Goal: Task Accomplishment & Management: Use online tool/utility

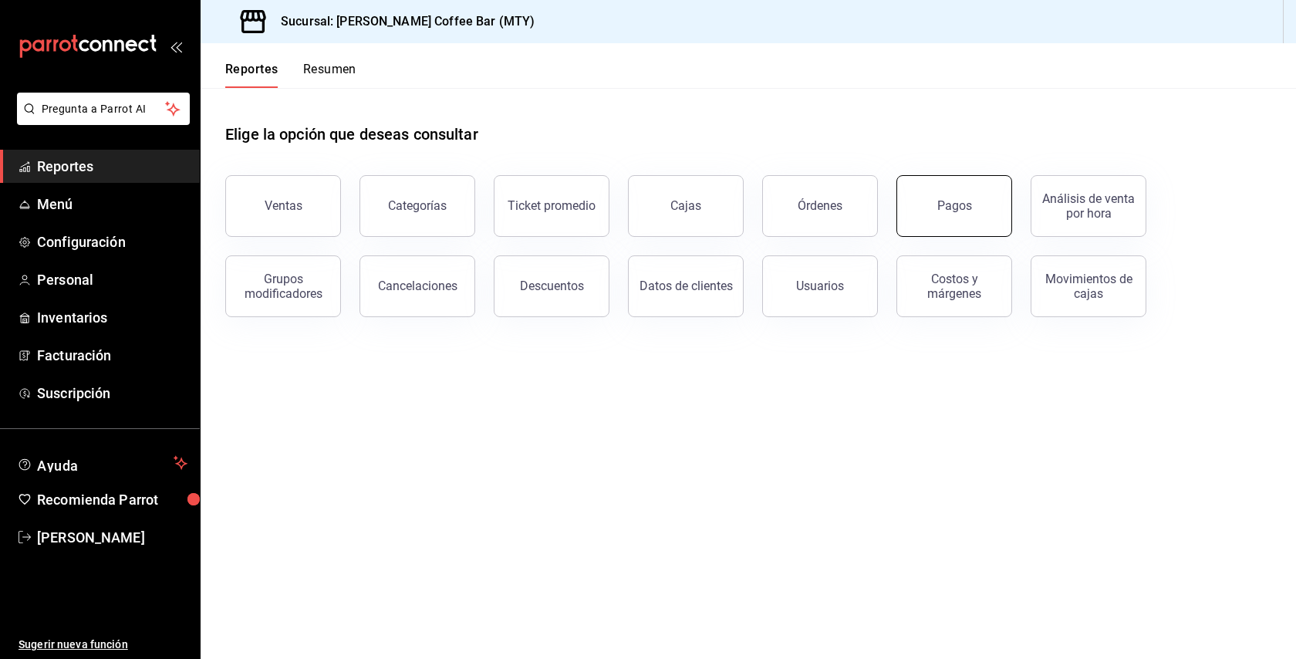
click at [952, 222] on button "Pagos" at bounding box center [954, 206] width 116 height 62
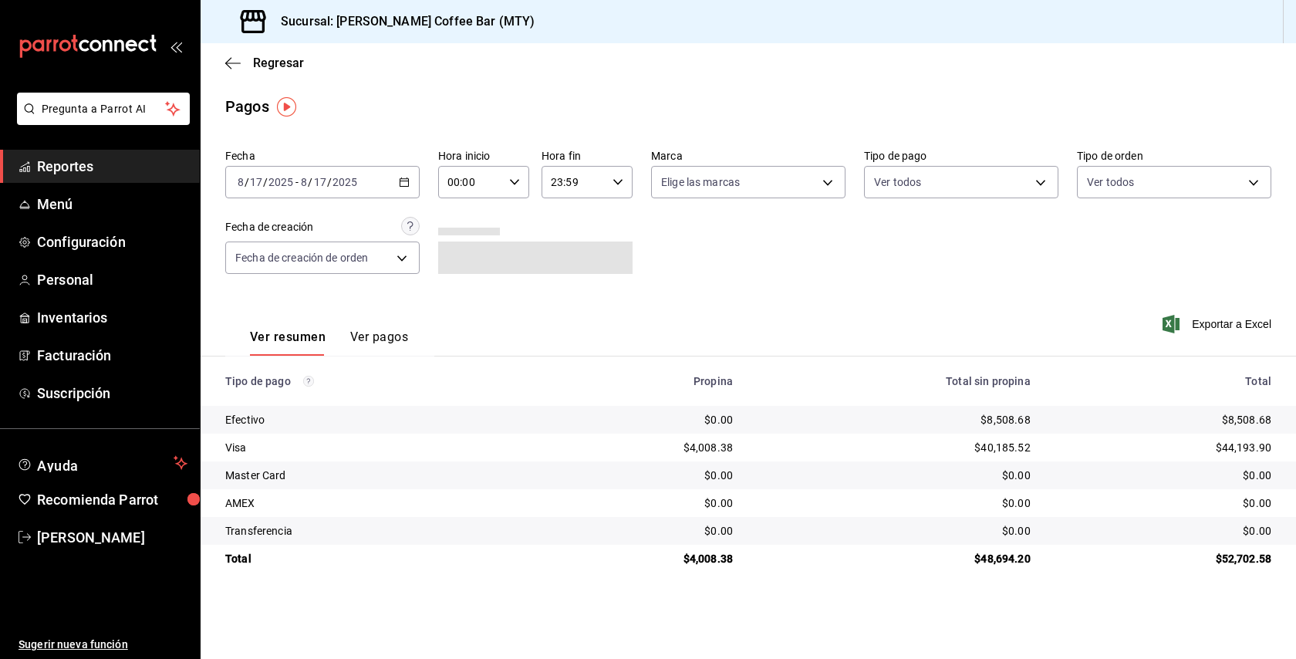
click at [390, 180] on div "[DATE] [DATE] - [DATE] [DATE]" at bounding box center [322, 182] width 194 height 32
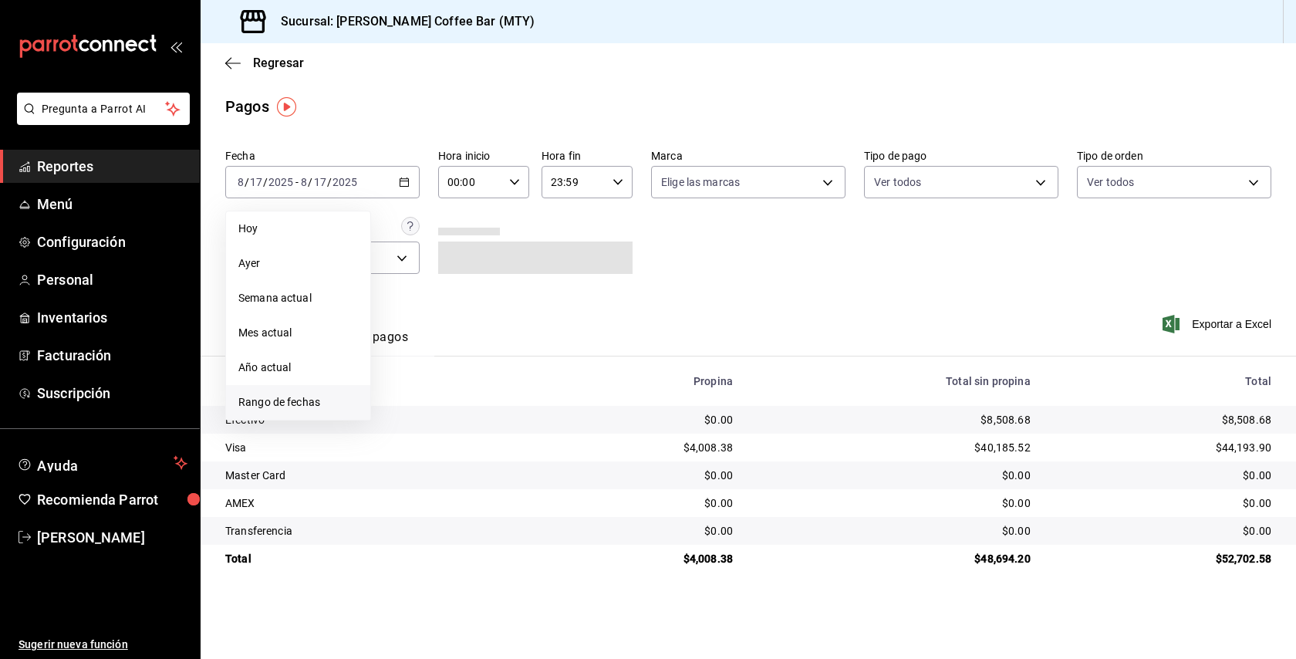
click at [281, 393] on li "Rango de fechas" at bounding box center [298, 402] width 144 height 35
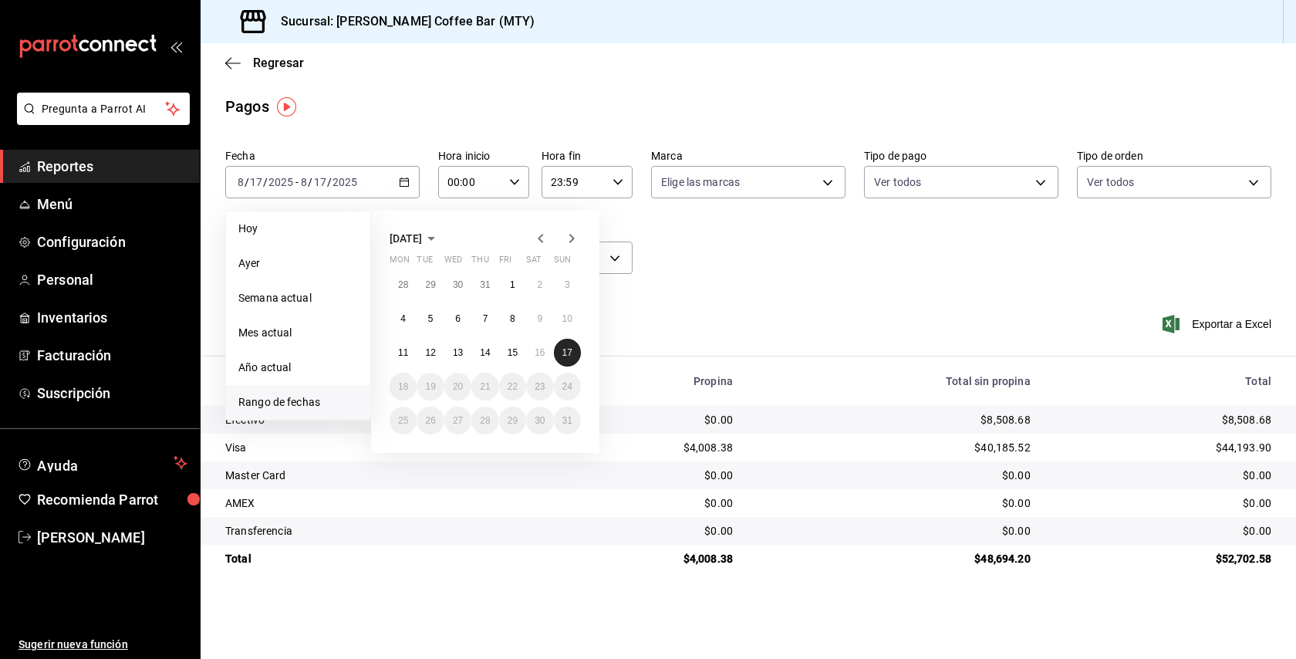
click at [565, 363] on button "17" at bounding box center [567, 353] width 27 height 28
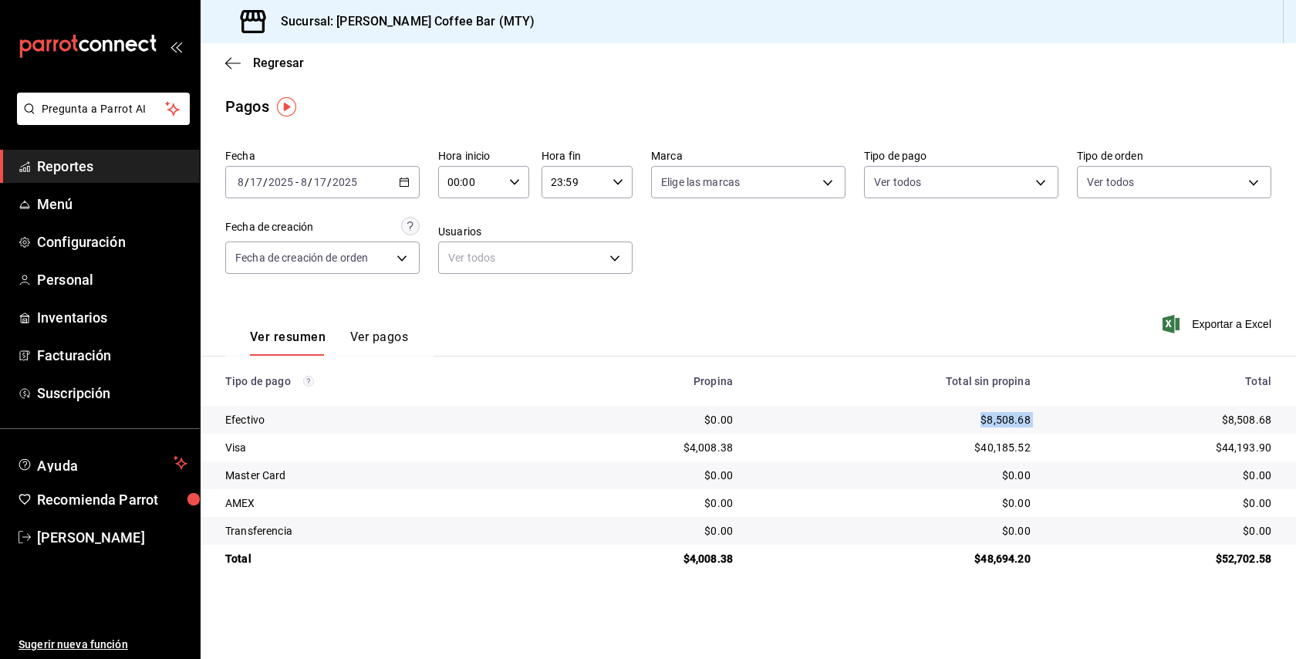
drag, startPoint x: 978, startPoint y: 420, endPoint x: 1053, endPoint y: 421, distance: 74.8
click at [1053, 421] on tr "Efectivo $0.00 $8,508.68 $8,508.68" at bounding box center [748, 420] width 1095 height 28
copy div "$8,508.68"
click at [1024, 501] on div "$0.00" at bounding box center [893, 502] width 273 height 15
drag, startPoint x: 976, startPoint y: 418, endPoint x: 1021, endPoint y: 428, distance: 46.6
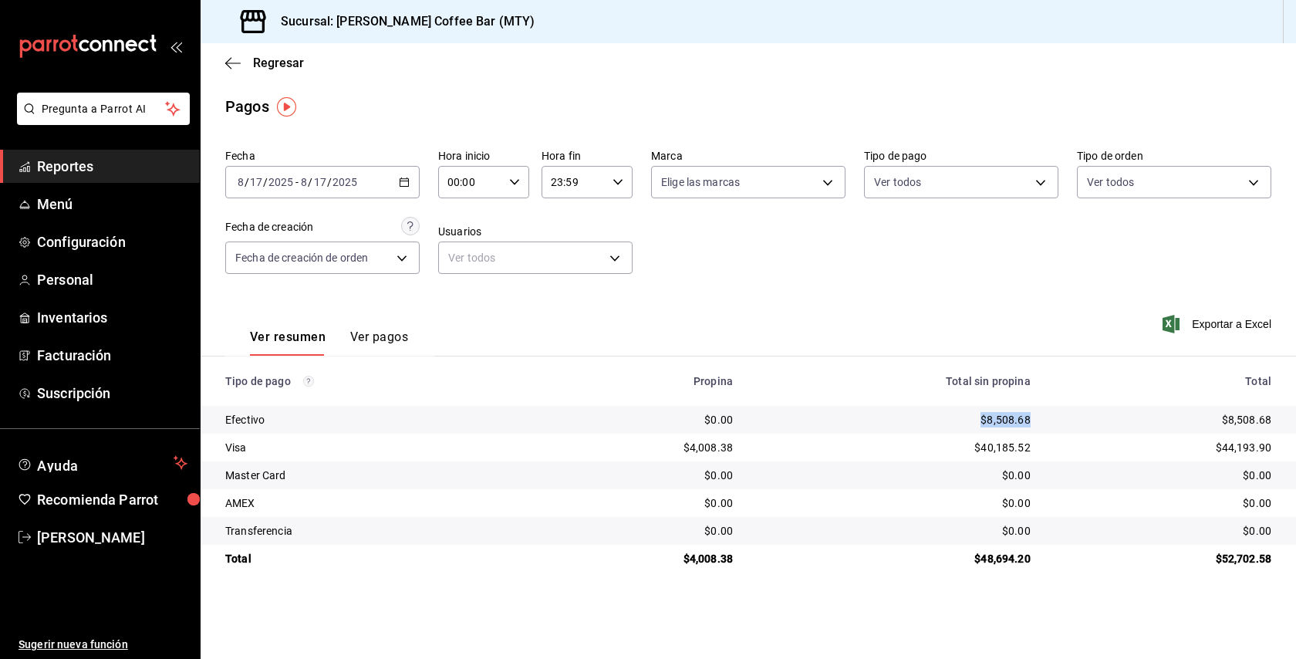
click at [1021, 428] on td "$8,508.68" at bounding box center [894, 420] width 298 height 28
copy div "$8,508.68"
drag, startPoint x: 976, startPoint y: 450, endPoint x: 1022, endPoint y: 452, distance: 46.3
click at [1022, 452] on div "$40,185.52" at bounding box center [893, 447] width 273 height 15
copy div "40,185.52"
